Goal: Find specific page/section: Find specific page/section

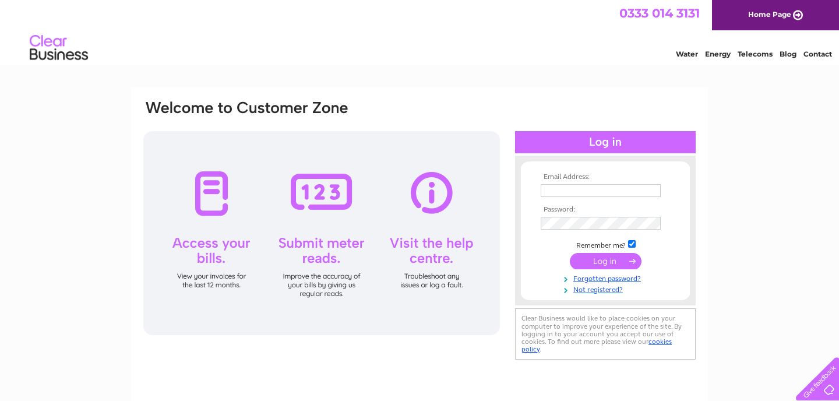
type input "[EMAIL_ADDRESS][DOMAIN_NAME]"
click at [588, 257] on input "submit" at bounding box center [606, 261] width 72 height 16
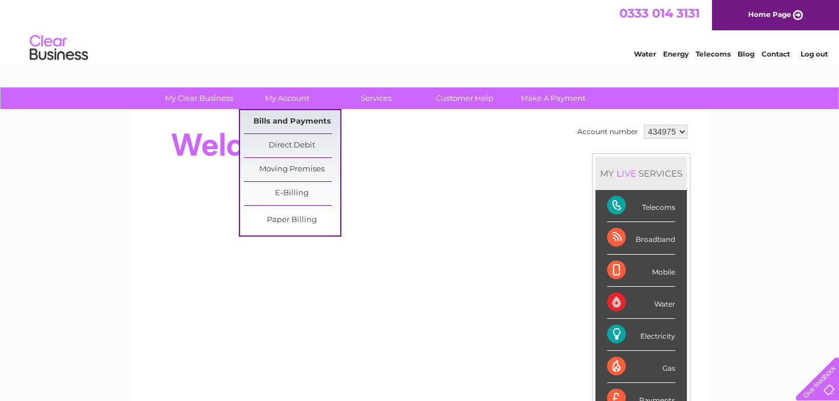
click at [297, 118] on link "Bills and Payments" at bounding box center [292, 121] width 96 height 23
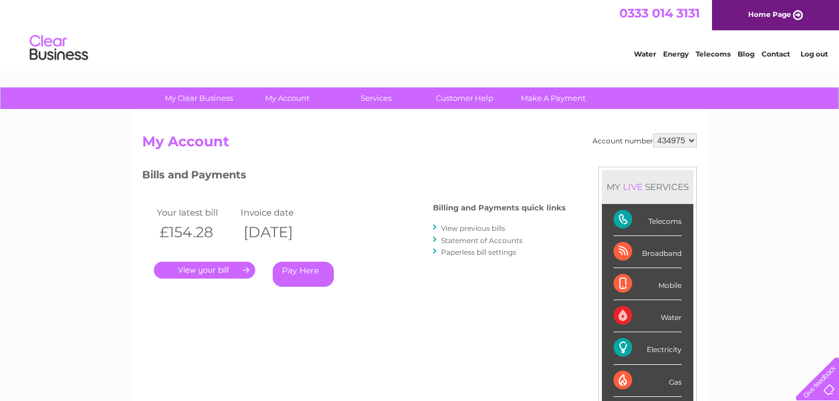
click at [221, 273] on link "." at bounding box center [204, 270] width 101 height 17
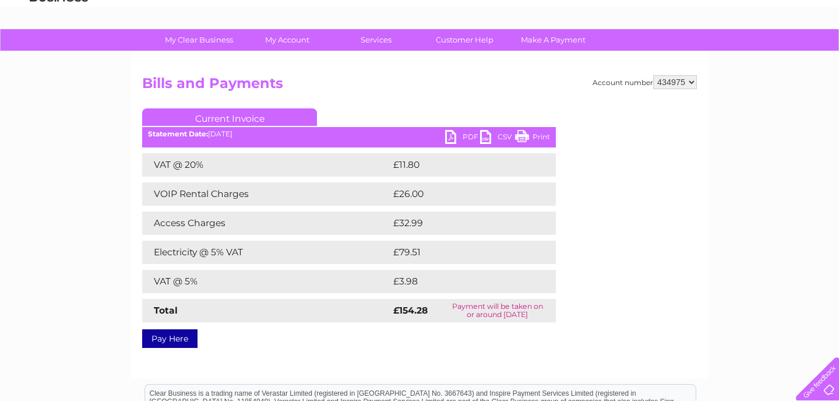
scroll to position [61, 0]
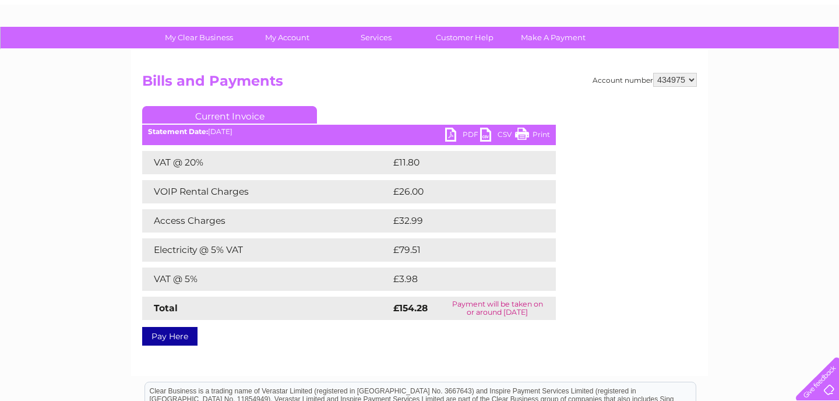
click at [461, 137] on link "PDF" at bounding box center [462, 136] width 35 height 17
